Goal: Information Seeking & Learning: Learn about a topic

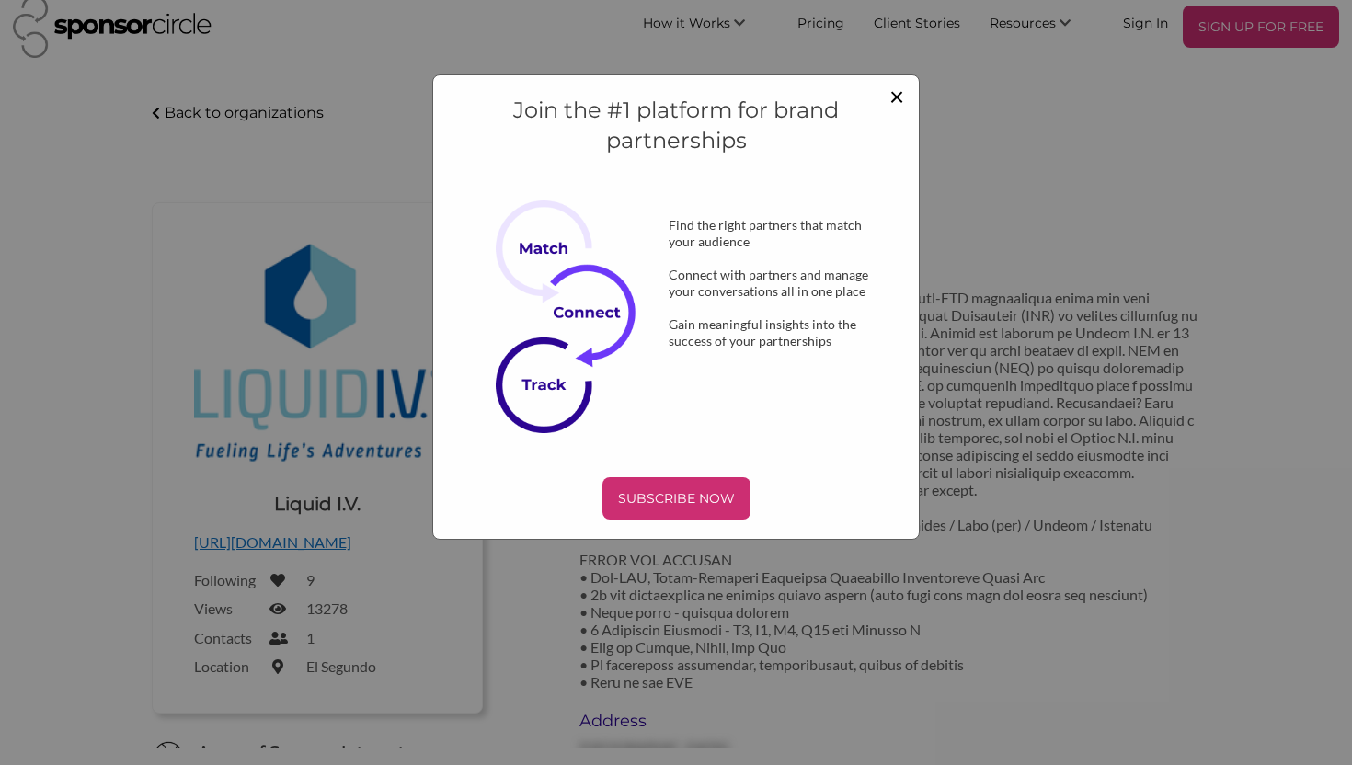
click at [896, 95] on span "×" at bounding box center [896, 95] width 15 height 31
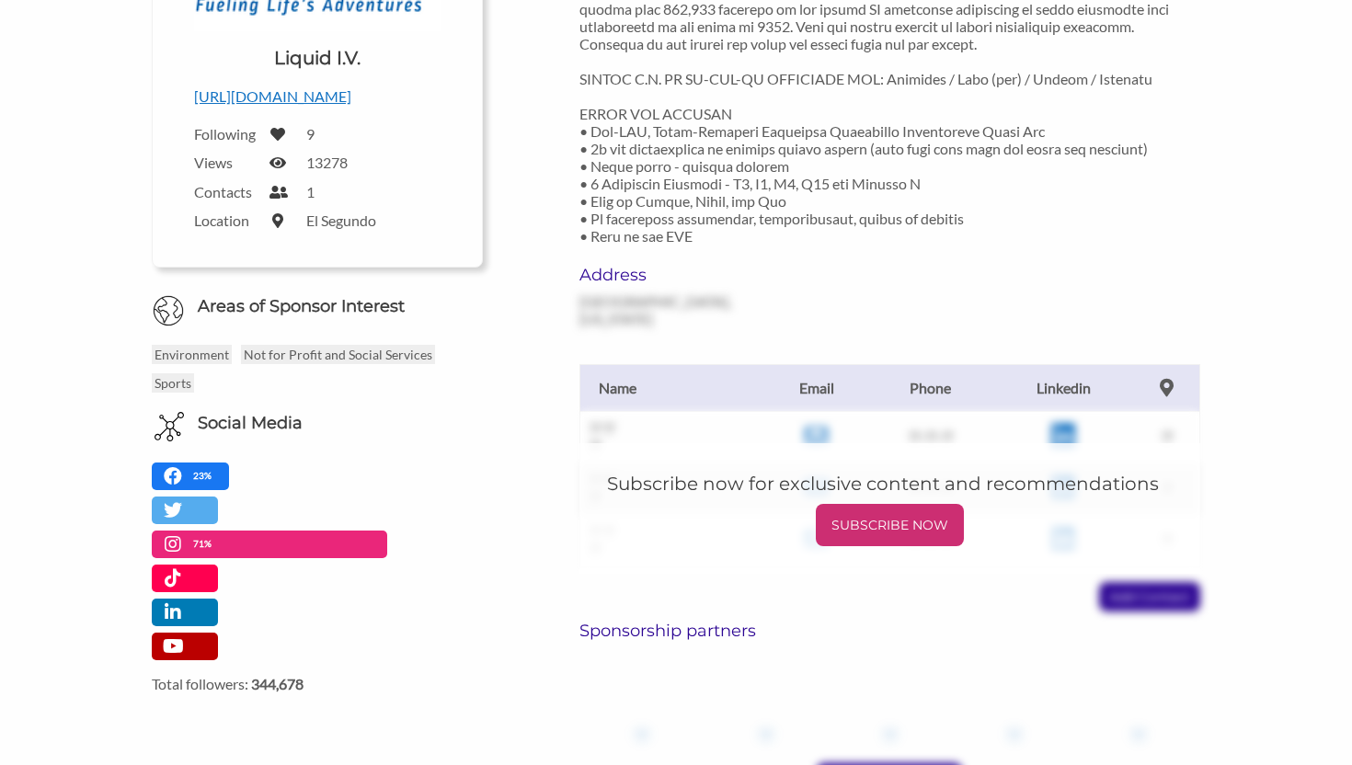
scroll to position [469, 0]
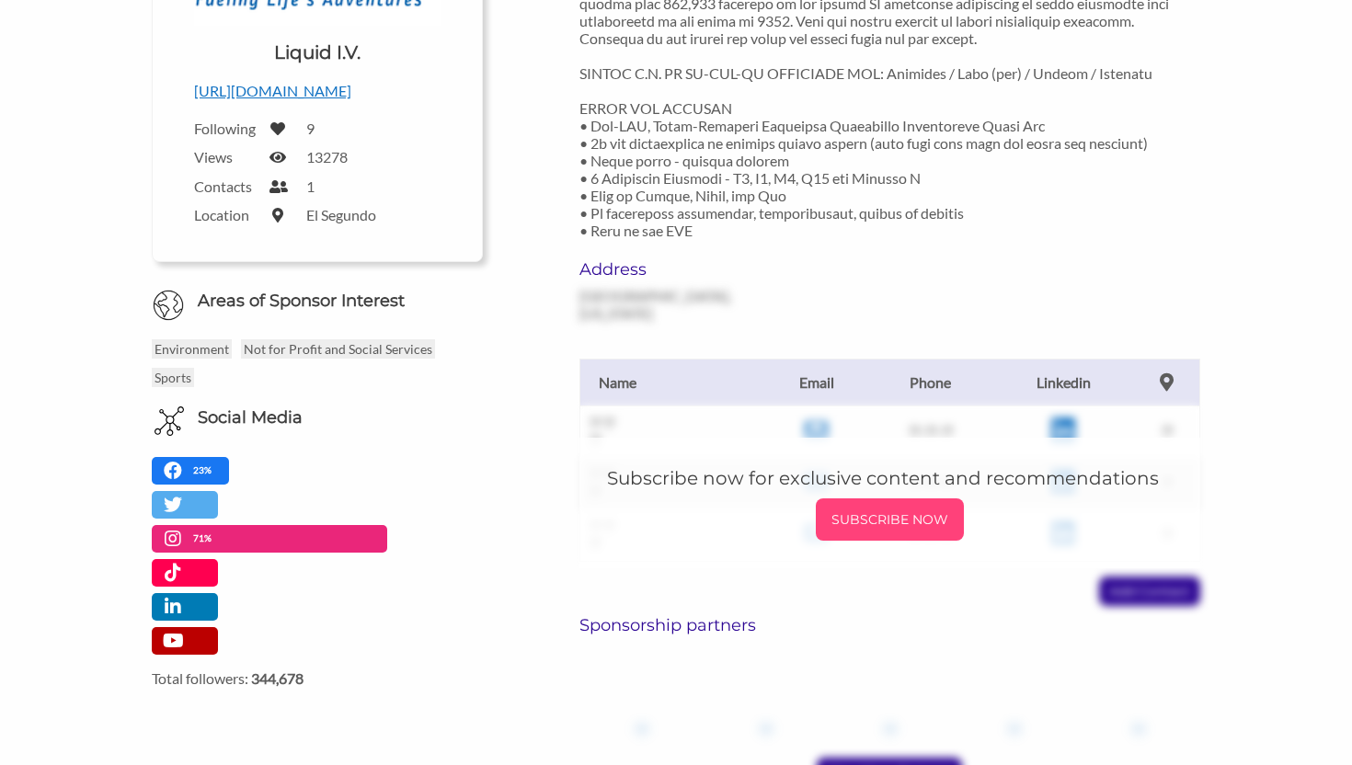
click at [888, 506] on p "SUBSCRIBE NOW" at bounding box center [889, 520] width 133 height 28
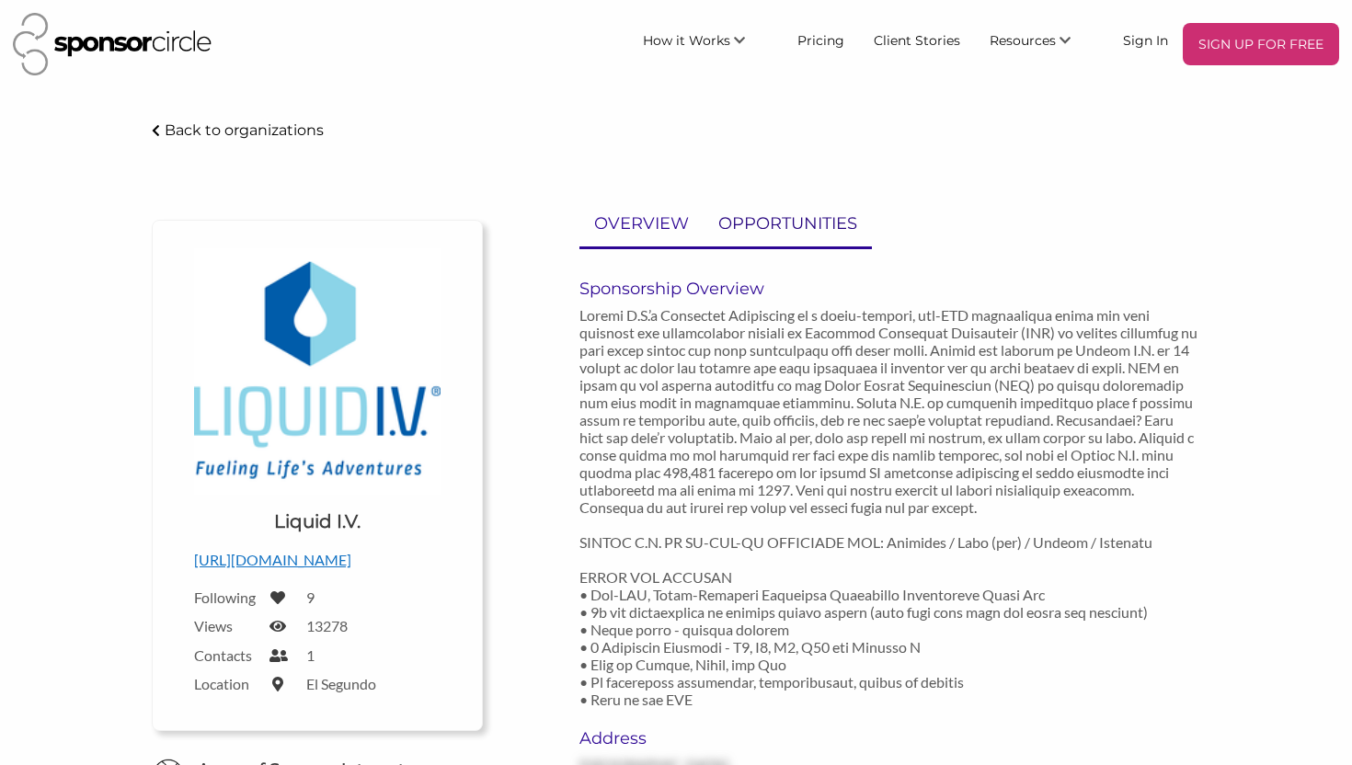
click at [777, 217] on p "OPPORTUNITIES" at bounding box center [787, 224] width 139 height 27
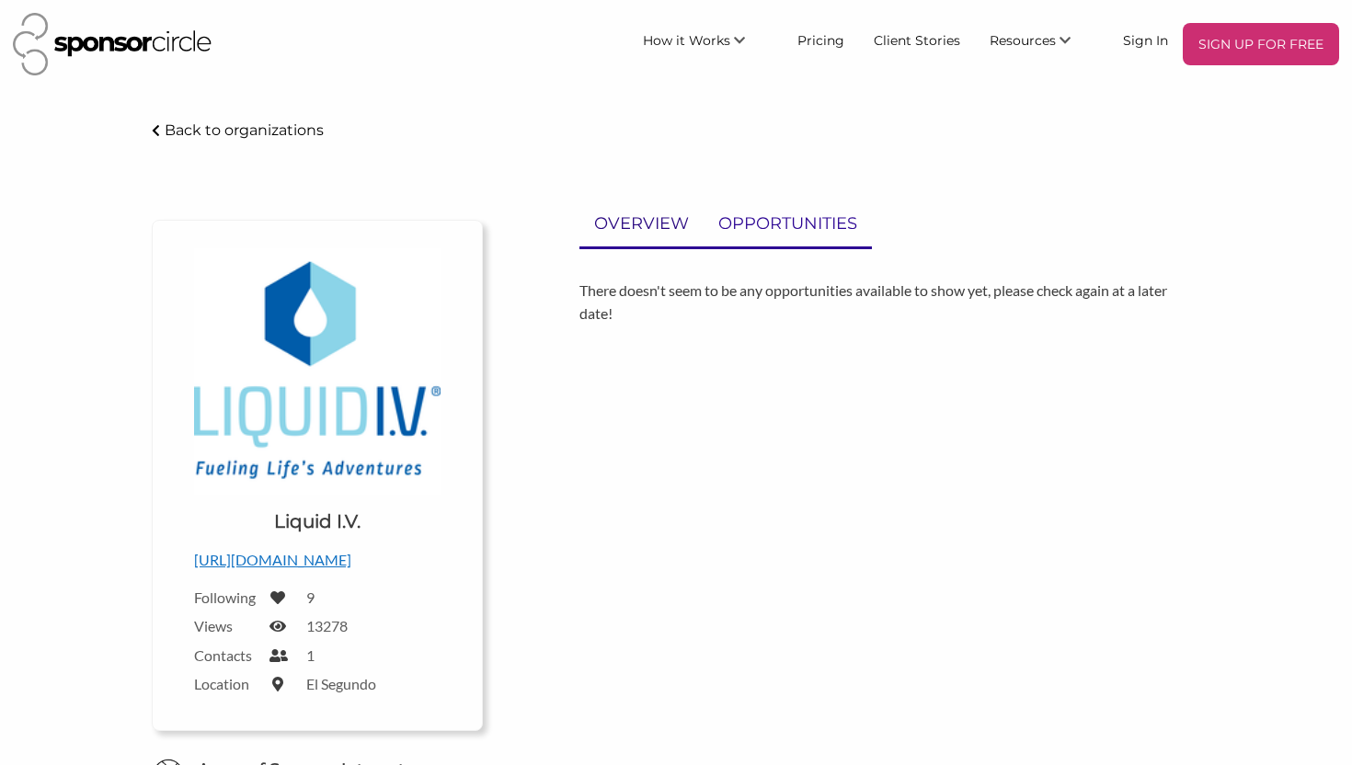
click at [650, 226] on p "OVERVIEW" at bounding box center [641, 224] width 95 height 27
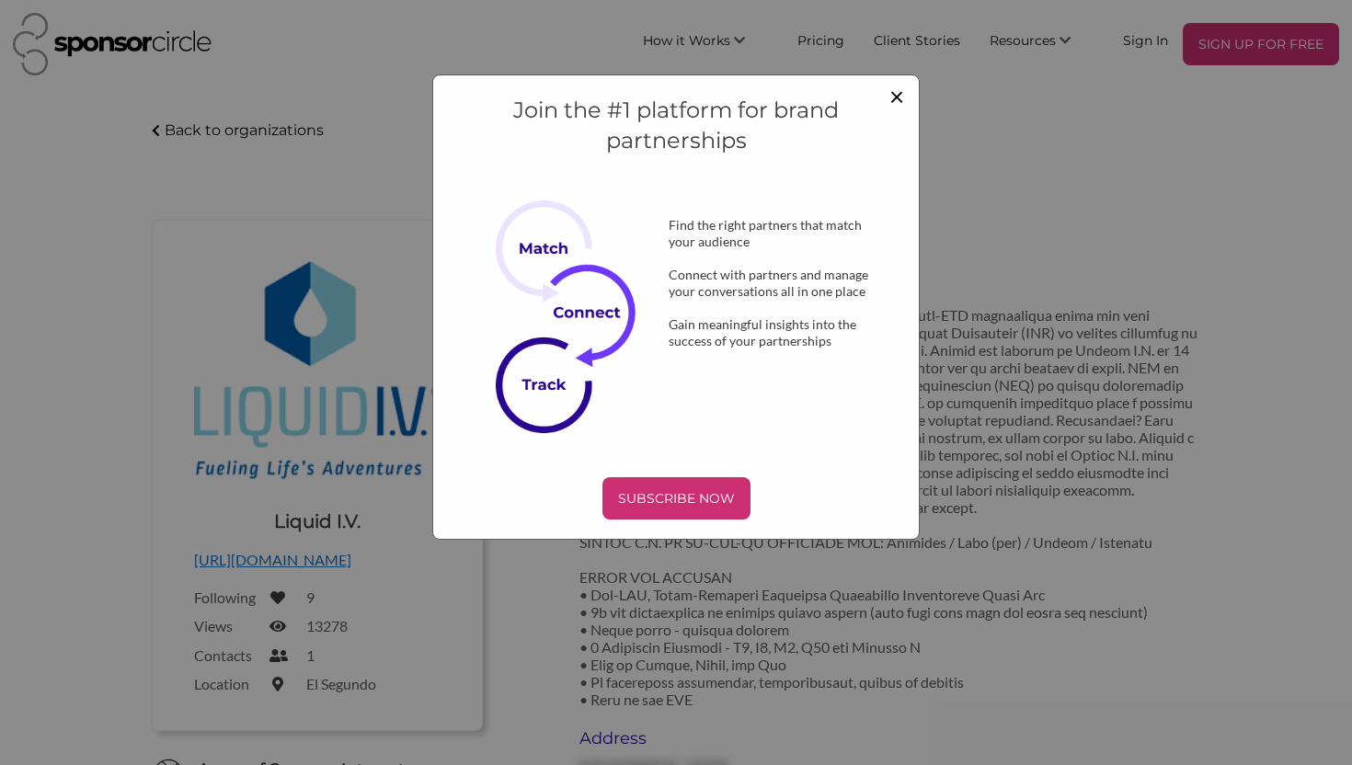
click at [900, 95] on span "×" at bounding box center [896, 95] width 15 height 31
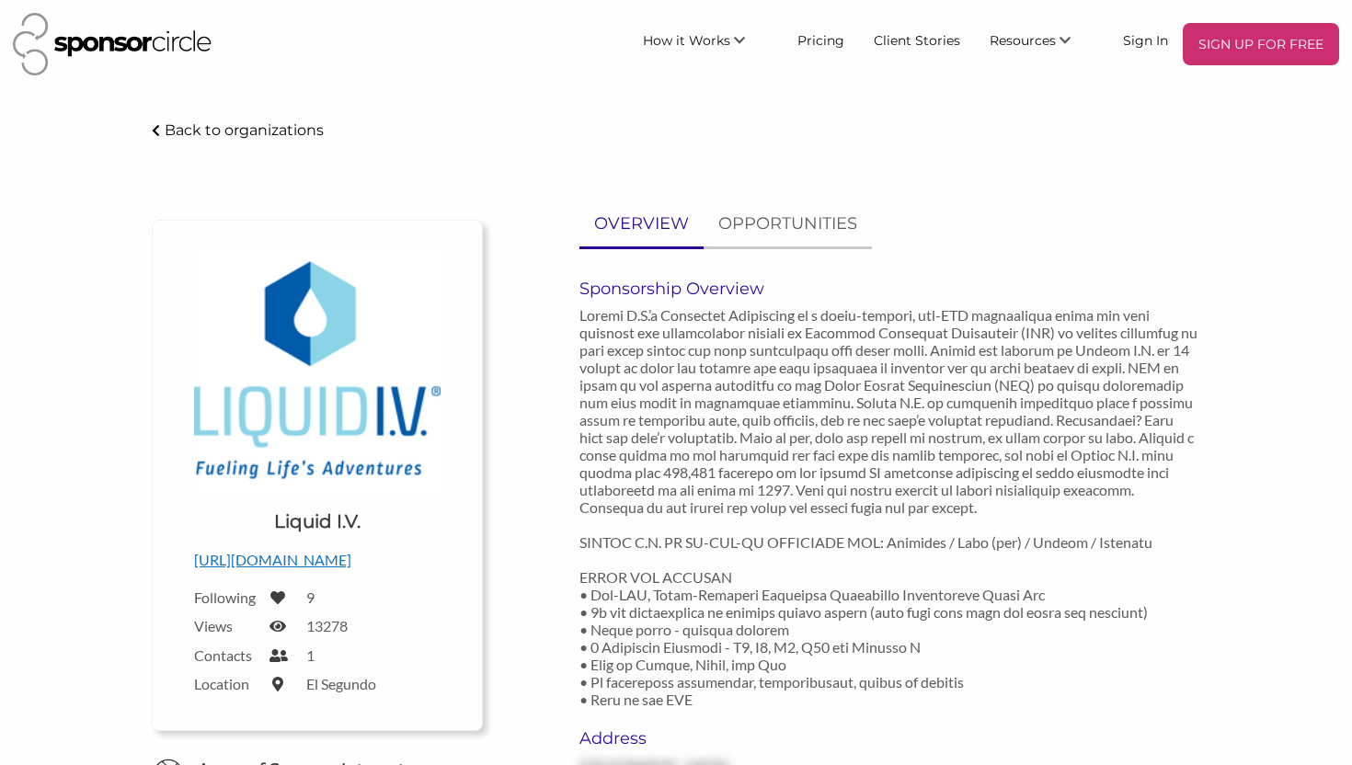
click at [269, 553] on p "[URL][DOMAIN_NAME]" at bounding box center [317, 560] width 246 height 24
